Goal: Use online tool/utility: Use online tool/utility

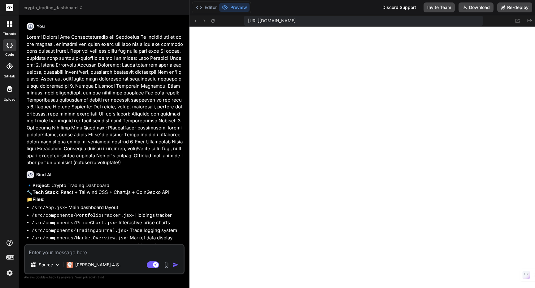
scroll to position [5200, 0]
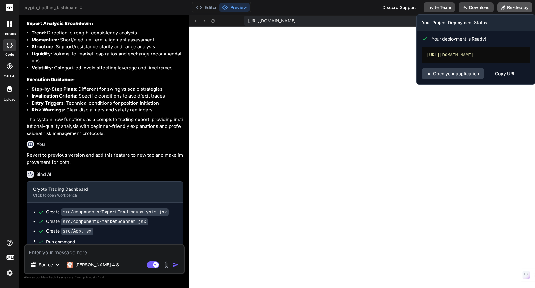
click at [520, 10] on button "Re-deploy" at bounding box center [514, 7] width 35 height 10
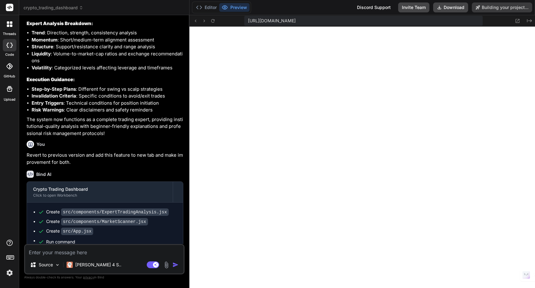
type textarea "x"
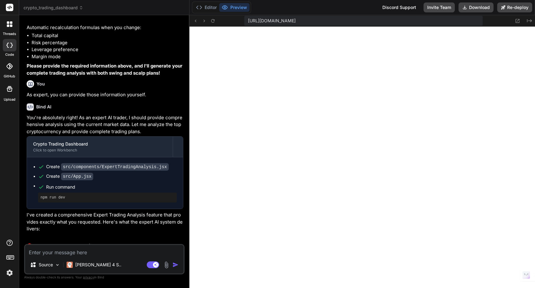
scroll to position [1520, 0]
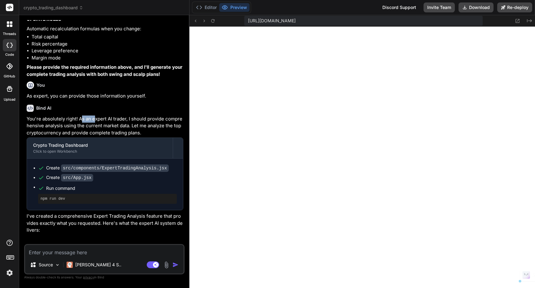
drag, startPoint x: 80, startPoint y: 124, endPoint x: 95, endPoint y: 123, distance: 15.3
click at [95, 123] on p "You're absolutely right! As an expert AI trader, I should provide comprehensive…" at bounding box center [105, 125] width 157 height 21
click at [76, 124] on p "You're absolutely right! As an expert AI trader, I should provide comprehensive…" at bounding box center [105, 125] width 157 height 21
drag, startPoint x: 80, startPoint y: 124, endPoint x: 128, endPoint y: 122, distance: 48.0
click at [128, 122] on p "You're absolutely right! As an expert AI trader, I should provide comprehensive…" at bounding box center [105, 125] width 157 height 21
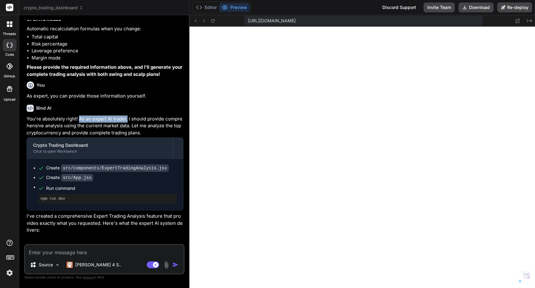
copy p "As an expert AI trader,"
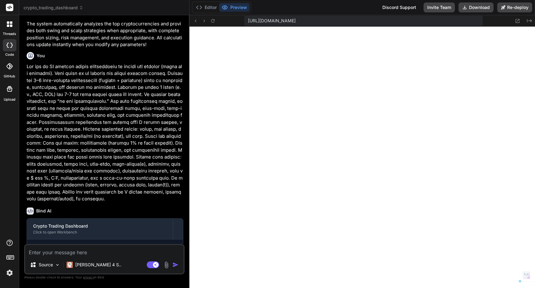
scroll to position [2240, 0]
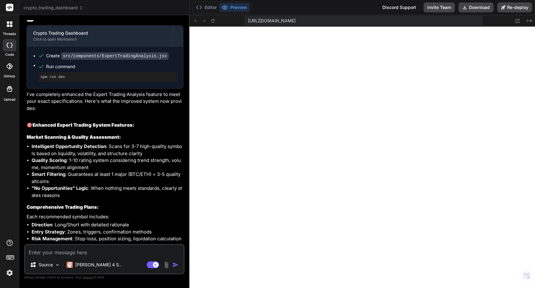
click at [77, 249] on textarea at bounding box center [104, 250] width 159 height 11
paste textarea "As an expert AI trader,"
type textarea "As an expert AI trader,"
type textarea "x"
type textarea "As an expert AI trader,"
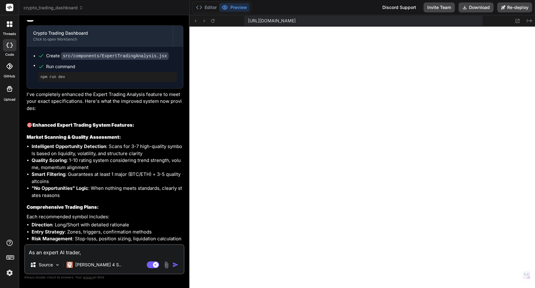
type textarea "x"
type textarea "As an expert AI trader, i"
type textarea "x"
type textarea "As an expert AI trader, im"
type textarea "x"
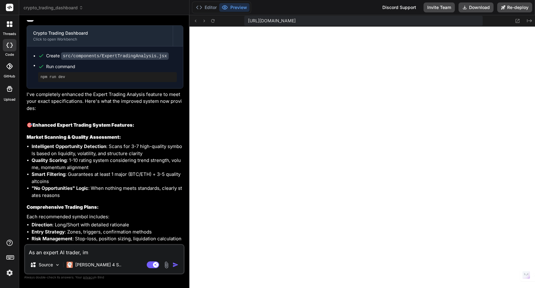
type textarea "As an expert AI trader, imp"
type textarea "x"
type textarea "As an expert AI trader, impr"
type textarea "x"
type textarea "As an expert AI trader, impro"
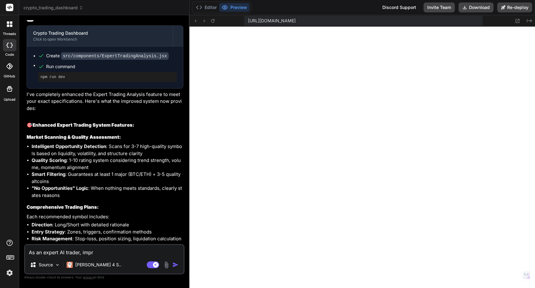
type textarea "x"
type textarea "As an expert AI trader, improv"
type textarea "x"
type textarea "As an expert AI trader, improve"
type textarea "x"
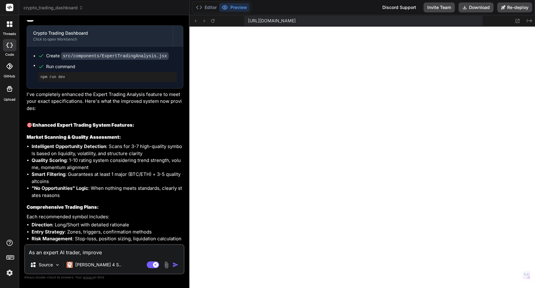
type textarea "As an expert AI trader, improve"
type textarea "x"
type textarea "As an expert AI trader, improve a"
type textarea "x"
type textarea "As an expert AI trader, improve an"
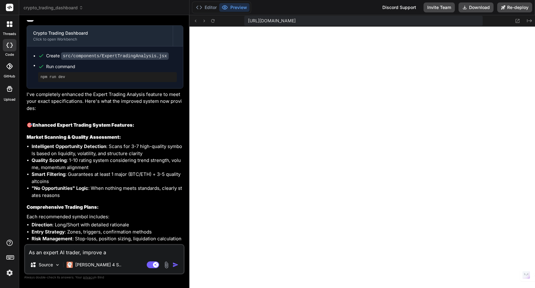
type textarea "x"
type textarea "As an expert AI trader, improve and"
type textarea "x"
type textarea "As an expert AI trader, improve and"
type textarea "x"
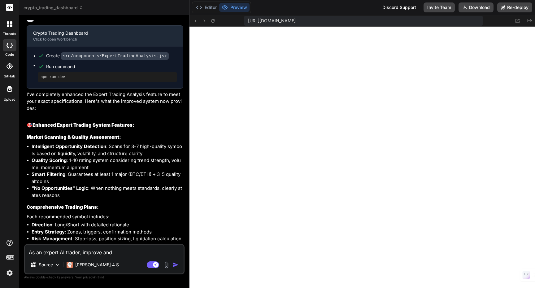
type textarea "As an expert AI trader, improve and a"
type textarea "x"
type textarea "As an expert AI trader, improve and ad"
type textarea "x"
type textarea "As an expert AI trader, improve and add"
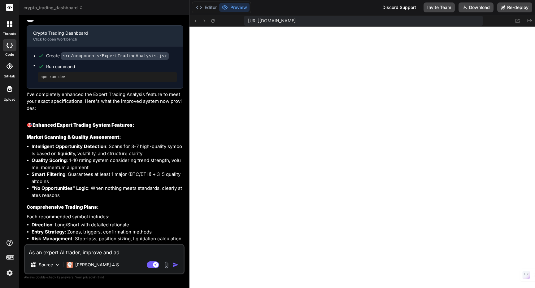
type textarea "x"
type textarea "As an expert AI trader, improve and add"
type textarea "x"
type textarea "As an expert AI trader, improve and add f"
type textarea "x"
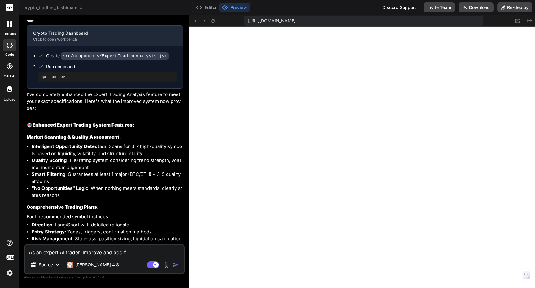
type textarea "As an expert AI trader, improve and add fe"
type textarea "x"
type textarea "As an expert AI trader, improve and add fea"
type textarea "x"
type textarea "As an expert AI trader, improve and add feat"
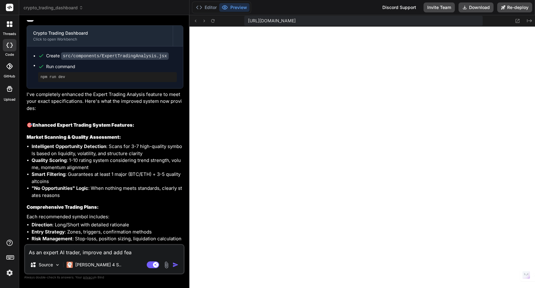
type textarea "x"
type textarea "As an expert AI trader, improve and add featu"
type textarea "x"
type textarea "As an expert AI trader, improve and add featur"
type textarea "x"
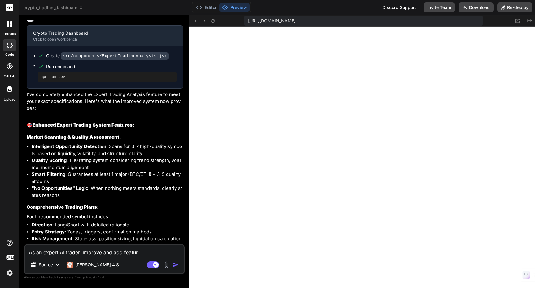
type textarea "As an expert AI trader, improve and add feature"
type textarea "x"
type textarea "As an expert AI trader, improve and add features"
type textarea "x"
type textarea "As an expert AI trader, improve and add features"
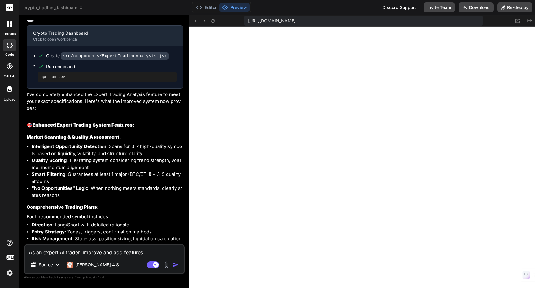
type textarea "x"
type textarea "As an expert AI trader, improve and add features t"
type textarea "x"
type textarea "As an expert AI trader, improve and add features to"
type textarea "x"
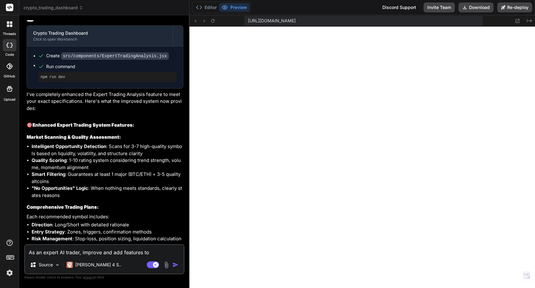
type textarea "As an expert AI trader, improve and add features to"
type textarea "x"
type textarea "As an expert AI trader, improve and add features to M"
type textarea "x"
type textarea "As an expert AI trader, improve and add features to Ma"
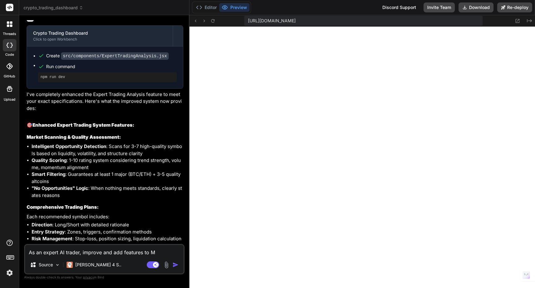
type textarea "x"
type textarea "As an expert AI trader, improve and add features to Mar"
type textarea "x"
type textarea "As an expert AI trader, improve and add features to Marg"
type textarea "x"
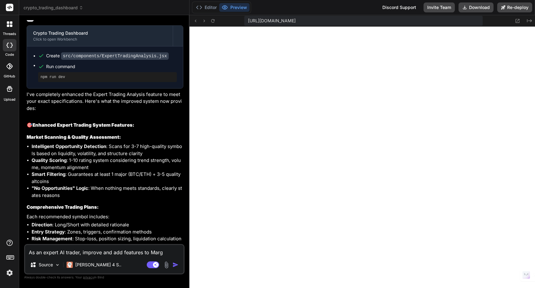
type textarea "As an expert AI trader, improve and add features to [PERSON_NAME]"
type textarea "x"
type textarea "As an expert AI trader, improve and add features to Margin"
type textarea "x"
type textarea "As an expert AI trader, improve and add features to Margin"
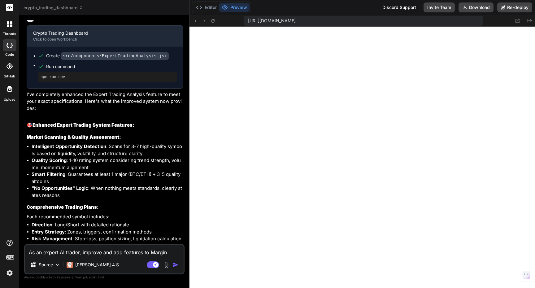
type textarea "x"
type textarea "As an expert AI trader, improve and add features to Margin &"
type textarea "x"
type textarea "As an expert AI trader, improve and add features to Margin &"
type textarea "x"
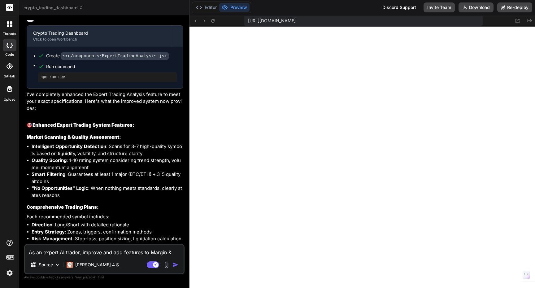
type textarea "As an expert AI trader, improve and add features to Margin & F"
type textarea "x"
type textarea "As an expert AI trader, improve and add features to Margin & Fu"
type textarea "x"
type textarea "As an expert AI trader, improve and add features to Margin & Fut"
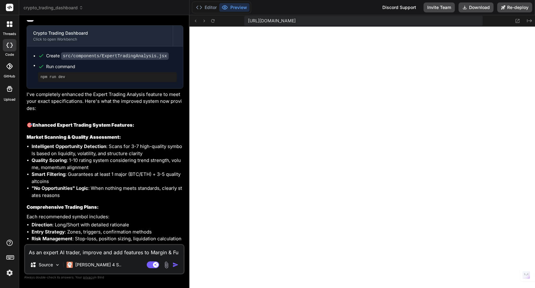
type textarea "x"
type textarea "As an expert AI trader, improve and add features to Margin & [PERSON_NAME]"
type textarea "x"
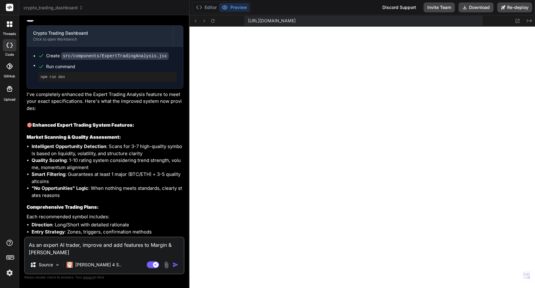
type textarea "As an expert AI trader, improve and add features to Margin & [PERSON_NAME]"
type textarea "x"
type textarea "As an expert AI trader, improve and add features to Margin & Future"
type textarea "x"
type textarea "As an expert AI trader, improve and add features to Margin & Futures"
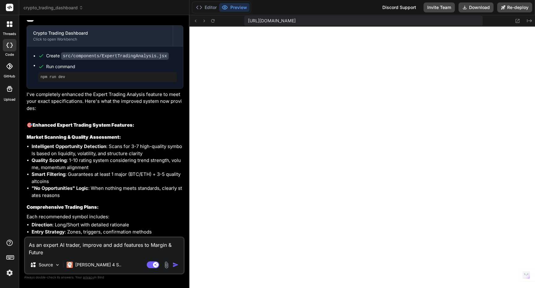
type textarea "x"
type textarea "As an expert AI trader, improve and add features to Margin & Futures:"
type textarea "x"
type textarea "As an expert AI trader, improve and add features to Margin & Futures:"
type textarea "x"
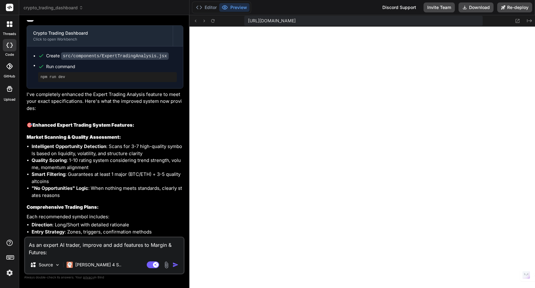
type textarea "As an expert AI trader, improve and add features to Margin & Futures: T"
type textarea "x"
type textarea "As an expert AI trader, improve and add features to Margin & Futures: TH"
type textarea "x"
type textarea "As an expert AI trader, improve and add features to Margin & Futures: THn"
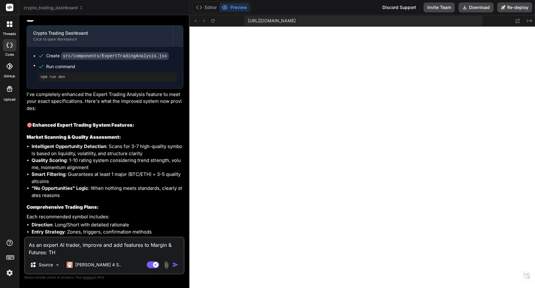
type textarea "x"
type textarea "As an expert AI trader, improve and add features to Margin & Futures: THnk"
type textarea "x"
type textarea "As an expert AI trader, improve and add features to Margin & Futures: THn"
type textarea "x"
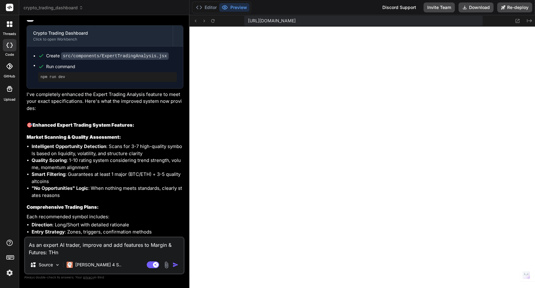
type textarea "As an expert AI trader, improve and add features to Margin & Futures: TH"
type textarea "x"
type textarea "As an expert AI trader, improve and add features to Margin & Futures: T"
type textarea "x"
type textarea "As an expert AI trader, improve and add features to Margin & Futures:"
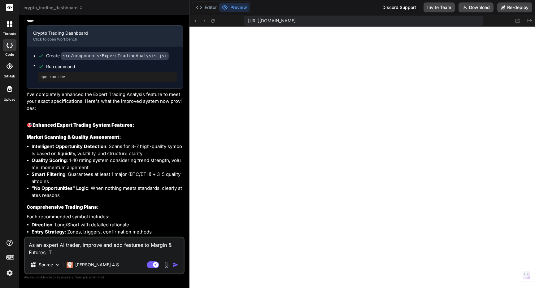
type textarea "x"
type textarea "As an expert AI trader, improve and add features to Margin & Futures: F"
type textarea "x"
type textarea "As an expert AI trader, improve and add features to Margin & Futures: Fe"
type textarea "x"
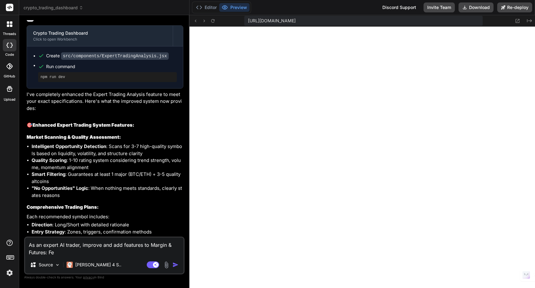
type textarea "As an expert AI trader, improve and add features to Margin & Futures: Fea"
type textarea "x"
type textarea "As an expert AI trader, improve and add features to Margin & Futures: Feat"
type textarea "x"
type textarea "As an expert AI trader, improve and add features to Margin & Futures: Featu"
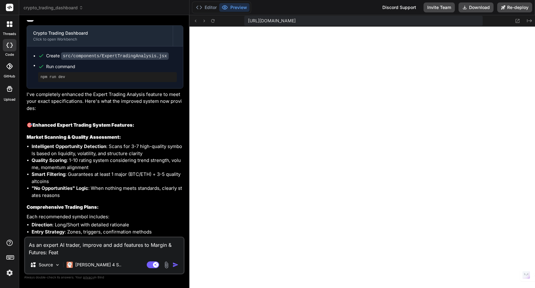
type textarea "x"
type textarea "As an expert AI trader, improve and add features to Margin & Futures: Featur"
type textarea "x"
type textarea "As an expert AI trader, improve and add features to Margin & Futures: Feature"
type textarea "x"
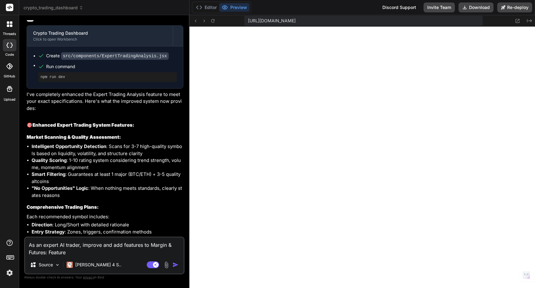
type textarea "As an expert AI trader, improve and add features to Margin & Futures: Feature"
type textarea "x"
type textarea "As an expert AI trader, improve and add features to Margin & Futures: Feature n"
type textarea "x"
type textarea "As an expert AI trader, improve and add features to Margin & Futures: Feature nu"
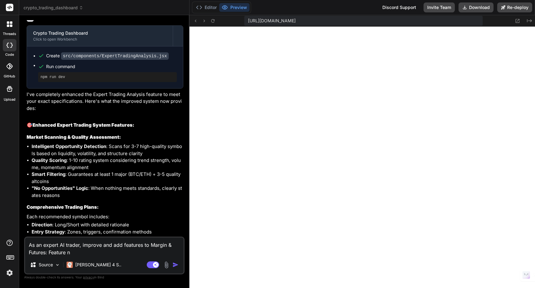
type textarea "x"
type textarea "As an expert AI trader, improve and add features to Margin & Futures: Feature n…"
type textarea "x"
type textarea "As an expert AI trader, improve and add features to Margin & Futures: Feature n…"
type textarea "x"
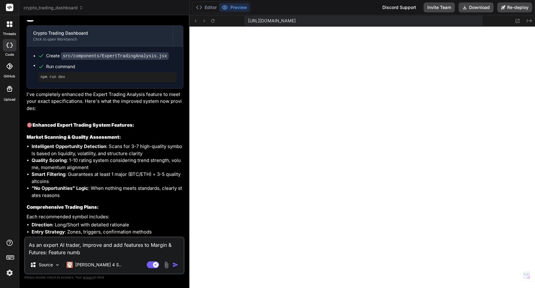
type textarea "As an expert AI trader, improve and add features to Margin & Futures: Feature n…"
type textarea "x"
type textarea "As an expert AI trader, improve and add features to Margin & Futures: Feature n…"
type textarea "x"
type textarea "As an expert AI trader, improve and add features to Margin & Futures: Feature n…"
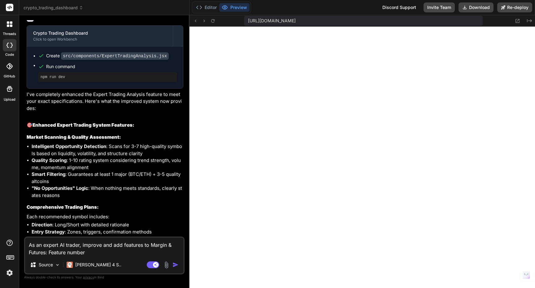
type textarea "x"
type textarea "As an expert AI trader, improve and add features to Margin & Futures: Feature n…"
type textarea "x"
type textarea "As an expert AI trader, improve and add features to Margin & Futures: Feature n…"
type textarea "x"
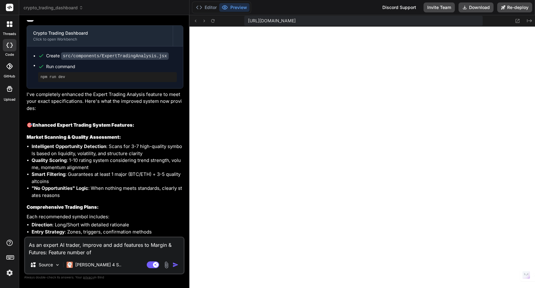
type textarea "As an expert AI trader, improve and add features to Margin & Futures: Feature n…"
type textarea "x"
type textarea "As an expert AI trader, improve and add features to Margin & Futures: Feature n…"
type textarea "x"
type textarea "As an expert AI trader, improve and add features to Margin & Futures: Feature n…"
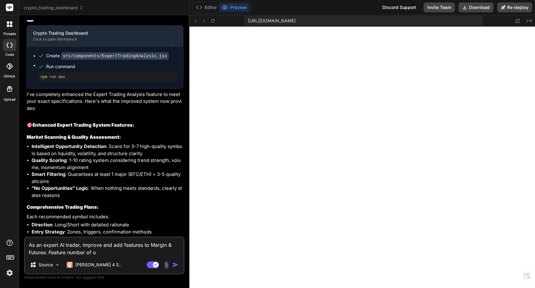
type textarea "x"
type textarea "As an expert AI trader, improve and add features to Margin & Futures: Feature n…"
type textarea "x"
type textarea "As an expert AI trader, improve and add features to Margin & Futures: Feature n…"
type textarea "x"
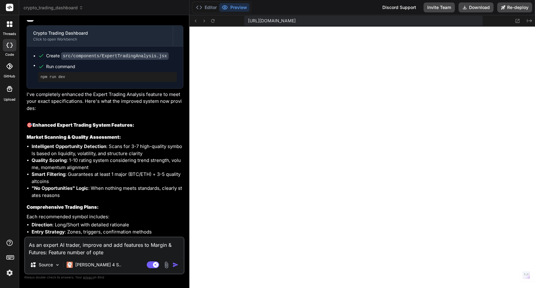
type textarea "As an expert AI trader, improve and add features to Margin & Futures: Feature n…"
type textarea "x"
type textarea "As an expert AI trader, improve and add features to Margin & Futures: Feature n…"
type textarea "x"
type textarea "As an expert AI trader, improve and add features to Margin & Futures: Feature n…"
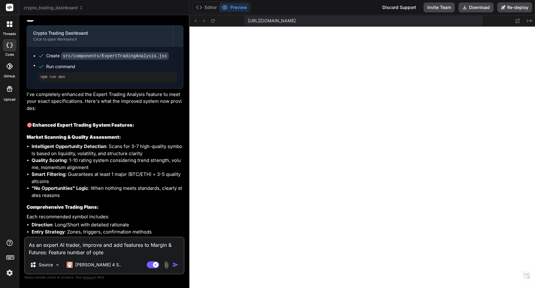
type textarea "x"
type textarea "As an expert AI trader, improve and add features to Margin & Futures: Feature n…"
type textarea "x"
type textarea "As an expert AI trader, improve and add features to Margin & Futures: Feature n…"
type textarea "x"
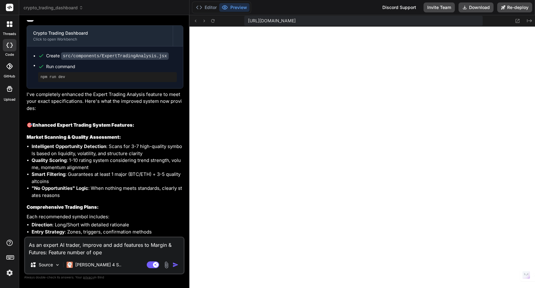
type textarea "As an expert AI trader, improve and add features to Margin & Futures: Feature n…"
type textarea "x"
type textarea "As an expert AI trader, improve and add features to Margin & Futures: Feature n…"
type textarea "x"
type textarea "As an expert AI trader, improve and add features to Margin & Futures: Feature n…"
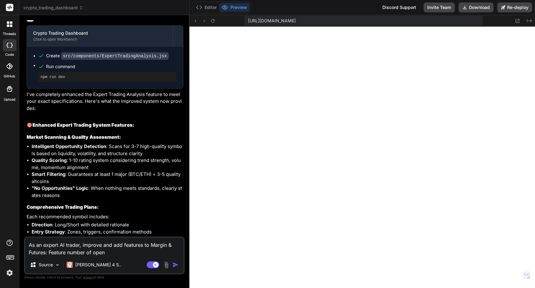
type textarea "x"
type textarea "As an expert AI trader, improve and add features to Margin & Futures: Feature n…"
type textarea "x"
type textarea "As an expert AI trader, improve and add features to Margin & Futures: Feature n…"
type textarea "x"
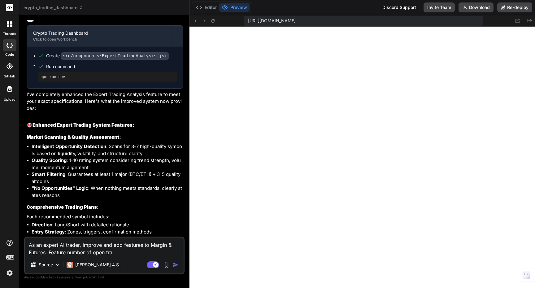
type textarea "As an expert AI trader, improve and add features to Margin & Futures: Feature n…"
type textarea "x"
type textarea "As an expert AI trader, improve and add features to Margin & Futures: Feature n…"
type textarea "x"
type textarea "As an expert AI trader, improve and add features to Margin & Futures: Feature n…"
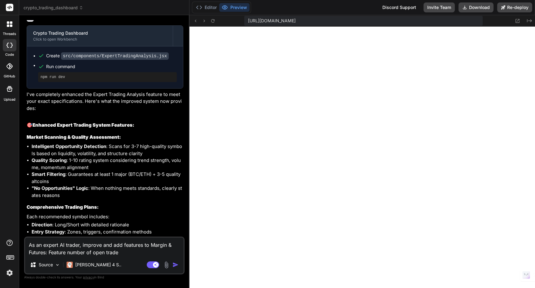
type textarea "x"
type textarea "As an expert AI trader, improve and add features to Margin & Futures: Feature n…"
type textarea "x"
type textarea "As an expert AI trader, improve and add features to Margin & Futures: Feature n…"
type textarea "x"
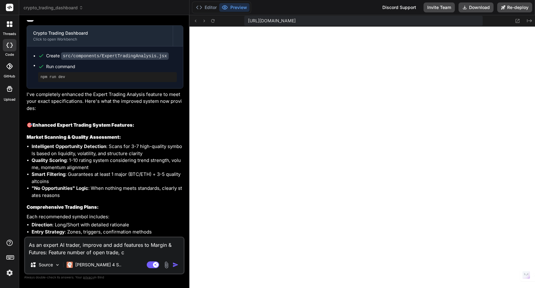
type textarea "As an expert AI trader, improve and add features to Margin & Futures: Feature n…"
type textarea "x"
type textarea "As an expert AI trader, improve and add features to Margin & Futures: Feature n…"
type textarea "x"
type textarea "As an expert AI trader, improve and add features to Margin & Futures: Feature n…"
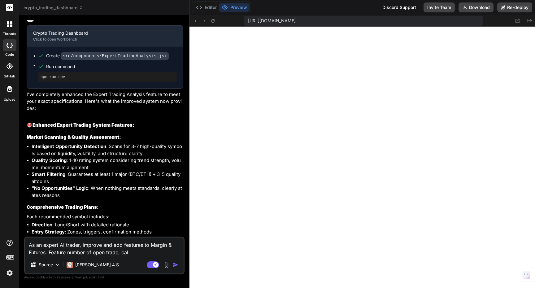
type textarea "x"
type textarea "As an expert AI trader, improve and add features to Margin & Futures: Feature n…"
type textarea "x"
type textarea "As an expert AI trader, improve and add features to Margin & Futures: Feature n…"
type textarea "x"
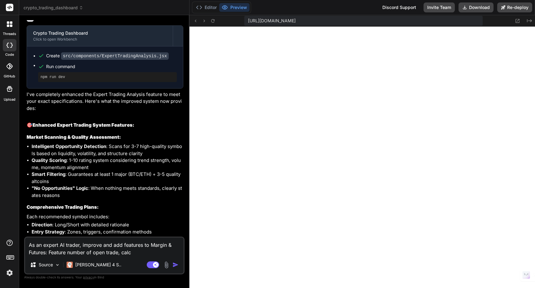
type textarea "As an expert AI trader, improve and add features to Margin & Futures: Feature n…"
type textarea "x"
type textarea "As an expert AI trader, improve and add features to Margin & Futures: Feature n…"
drag, startPoint x: 180, startPoint y: 253, endPoint x: 26, endPoint y: 237, distance: 154.4
click at [26, 237] on div "As an expert AI trader, improve and add features to Margin & Futures: Feature n…" at bounding box center [104, 256] width 160 height 38
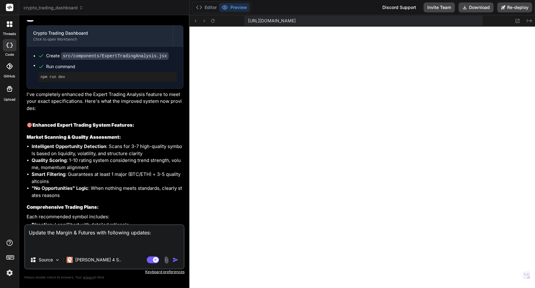
paste textarea "Lore ips dolor: sitametconse (adipisc 9% el seddo eiusmod). Tempor inci utl: et…"
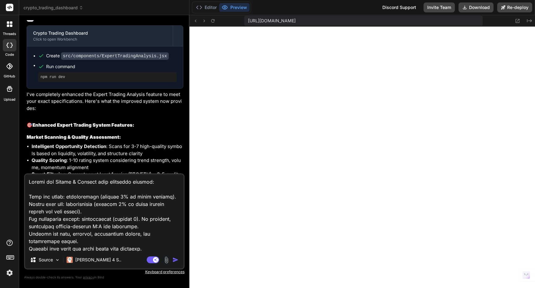
scroll to position [275, 0]
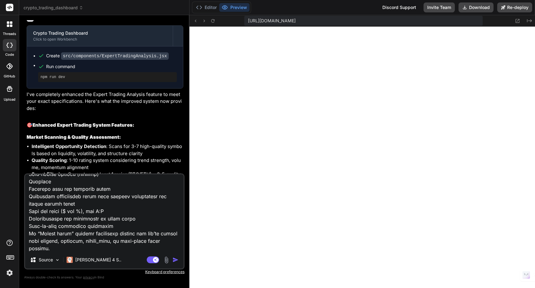
click at [174, 260] on img "button" at bounding box center [175, 260] width 6 height 6
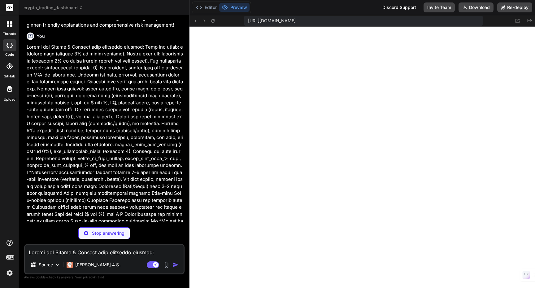
scroll to position [5236, 0]
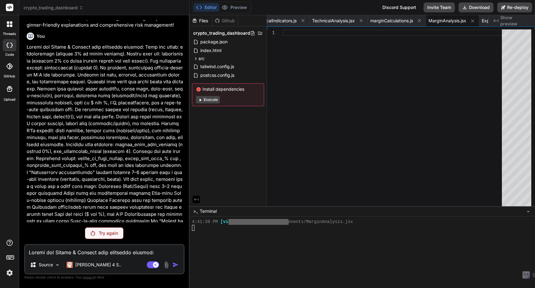
click at [112, 238] on div "Try again" at bounding box center [104, 233] width 39 height 12
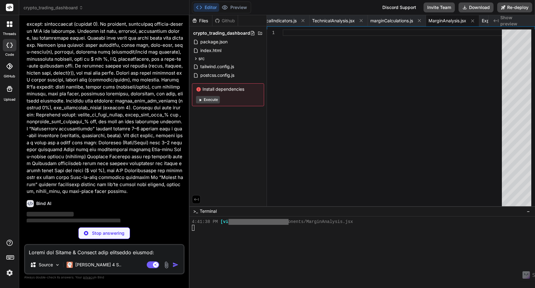
click at [216, 100] on button "Execute" at bounding box center [208, 99] width 24 height 7
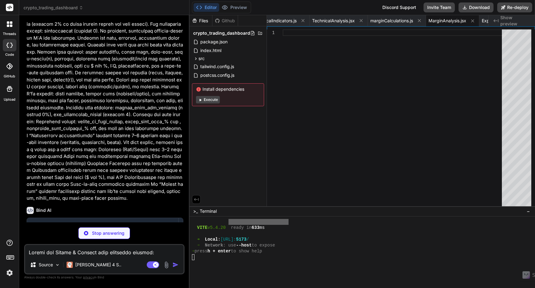
scroll to position [3326, 0]
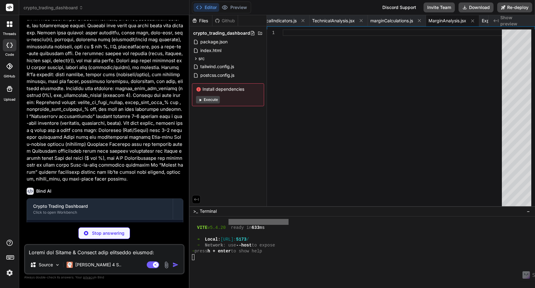
click at [214, 99] on button "Execute" at bounding box center [208, 99] width 24 height 7
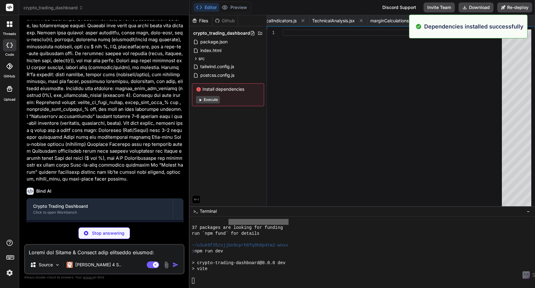
scroll to position [5477, 0]
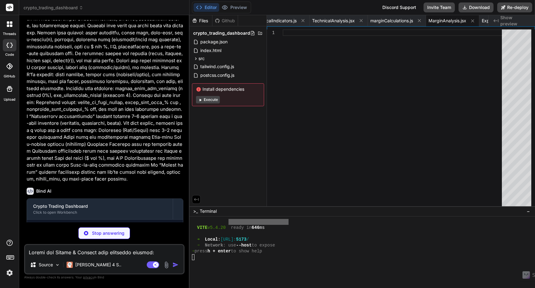
click at [211, 100] on button "Execute" at bounding box center [208, 99] width 24 height 7
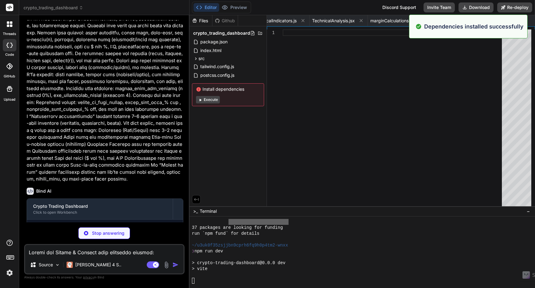
scroll to position [5612, 0]
